Goal: Task Accomplishment & Management: Complete application form

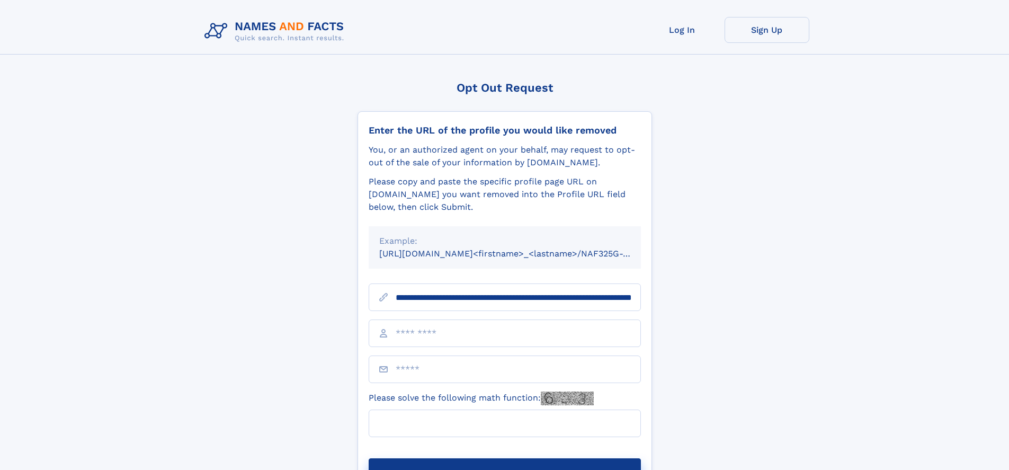
scroll to position [0, 108]
type input "**********"
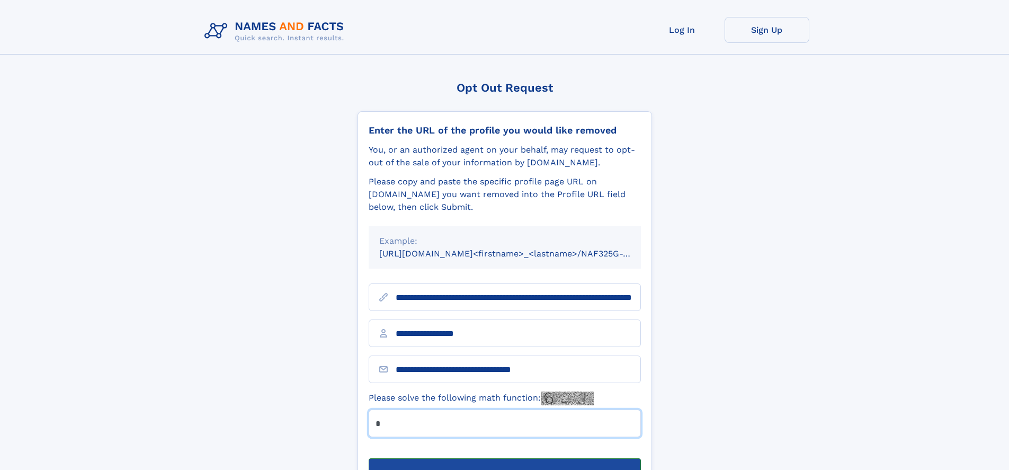
type input "*"
click at [504, 458] on button "Submit Opt Out Request" at bounding box center [505, 475] width 272 height 34
